Goal: Use online tool/utility: Utilize a website feature to perform a specific function

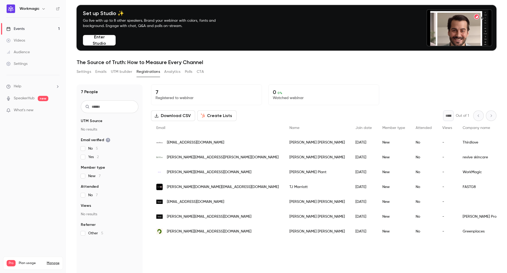
scroll to position [26, 0]
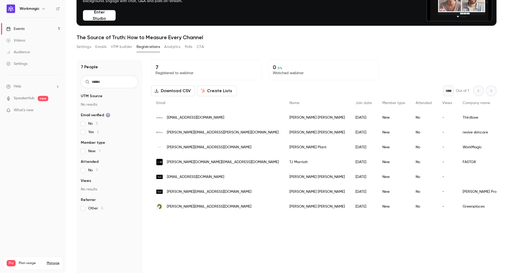
scroll to position [52, 0]
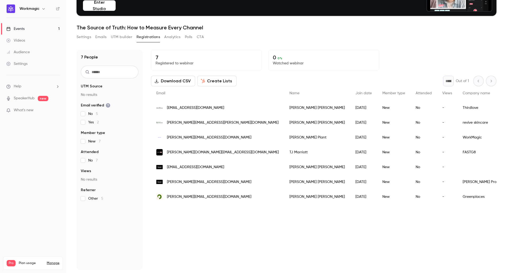
click at [222, 81] on button "Create Lists" at bounding box center [216, 81] width 39 height 11
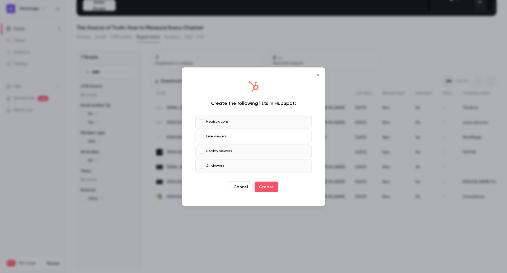
click at [204, 148] on label "Replay viewers" at bounding box center [254, 151] width 116 height 14
click at [202, 161] on label "All viewers" at bounding box center [254, 166] width 116 height 14
click at [264, 184] on button "Create" at bounding box center [267, 186] width 24 height 11
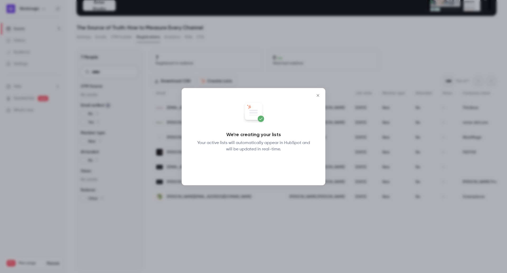
click at [253, 166] on button "Okay" at bounding box center [253, 165] width 19 height 11
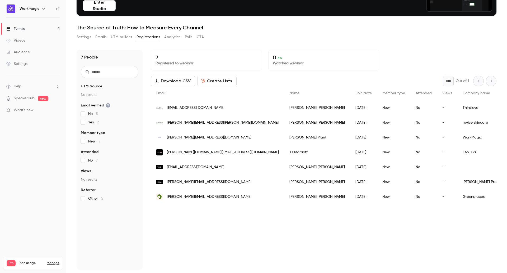
click at [124, 36] on button "UTM builder" at bounding box center [121, 37] width 21 height 8
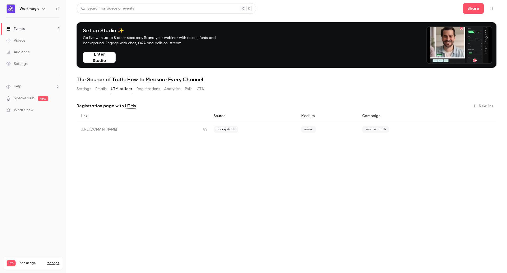
click at [486, 104] on button "New link" at bounding box center [484, 105] width 26 height 8
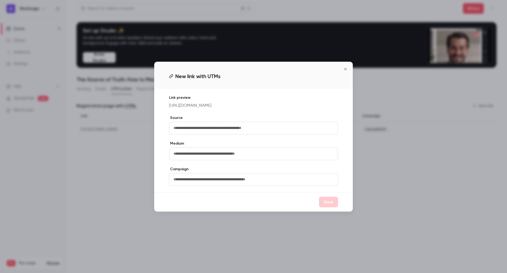
click at [264, 129] on input "text" at bounding box center [253, 128] width 169 height 13
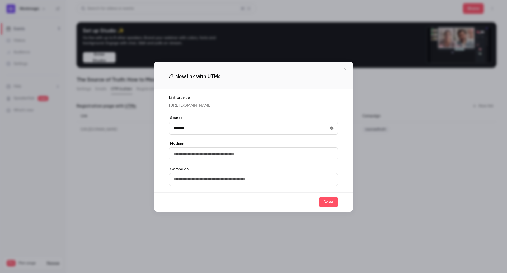
type input "********"
click at [244, 156] on input "text" at bounding box center [253, 153] width 169 height 13
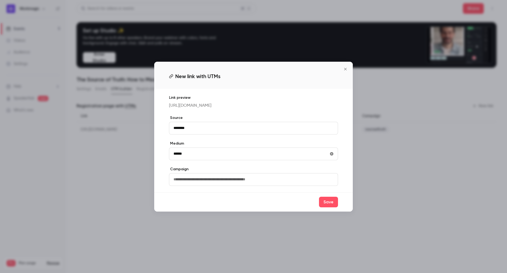
type input "******"
click at [228, 181] on input "text" at bounding box center [253, 179] width 169 height 13
drag, startPoint x: 329, startPoint y: 204, endPoint x: 213, endPoint y: 187, distance: 117.2
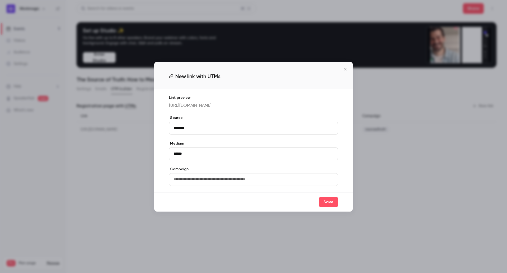
click at [213, 187] on div "New link with UTMs Link preview [URL][DOMAIN_NAME] Source ******** Medium *****…" at bounding box center [253, 137] width 199 height 150
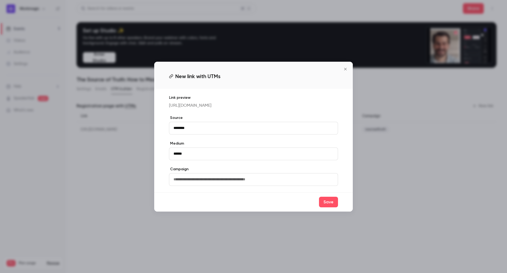
click at [210, 186] on input "text" at bounding box center [253, 179] width 169 height 13
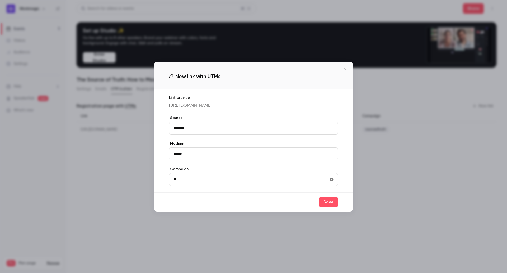
type input "*"
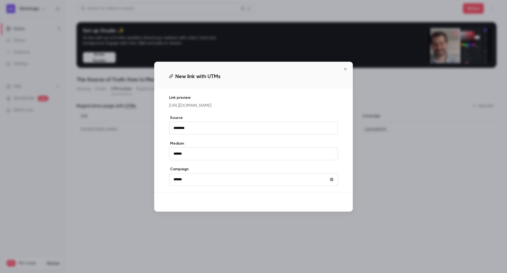
type input "******"
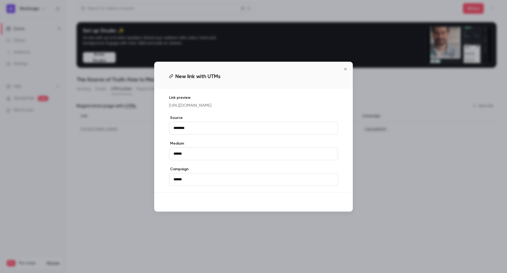
click at [329, 207] on button "Save" at bounding box center [328, 201] width 19 height 11
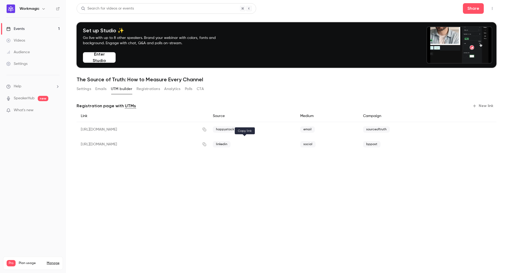
click at [207, 145] on icon "button" at bounding box center [204, 144] width 4 height 4
